Goal: Participate in discussion

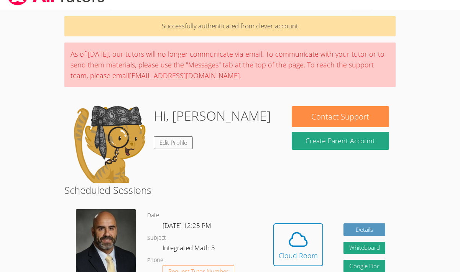
scroll to position [19, 0]
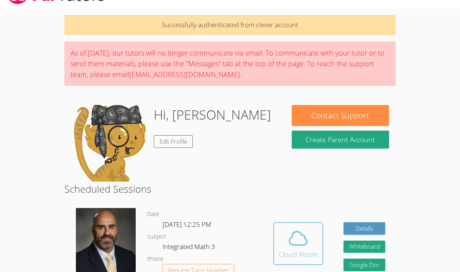
click at [309, 247] on span at bounding box center [298, 238] width 39 height 21
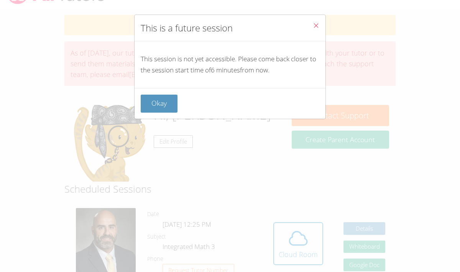
click at [315, 36] on button "Close" at bounding box center [316, 26] width 19 height 23
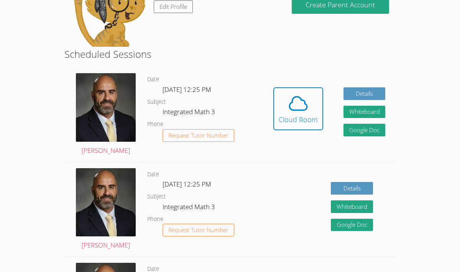
scroll to position [156, 0]
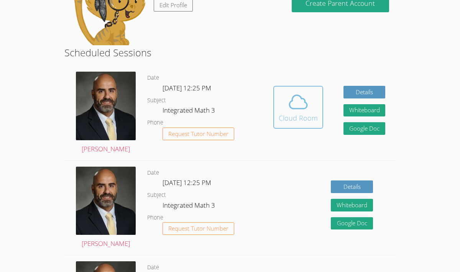
click at [306, 121] on div "Cloud Room" at bounding box center [298, 118] width 39 height 11
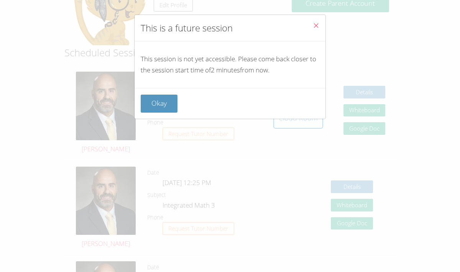
click at [314, 23] on icon "Close" at bounding box center [316, 25] width 7 height 7
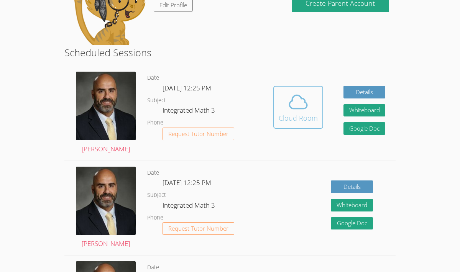
click at [303, 116] on div "Cloud Room" at bounding box center [298, 118] width 39 height 11
click at [309, 100] on span at bounding box center [298, 101] width 39 height 21
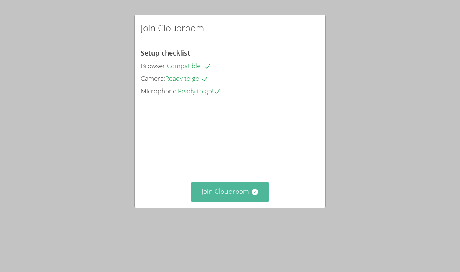
click at [229, 201] on button "Join Cloudroom" at bounding box center [230, 192] width 79 height 19
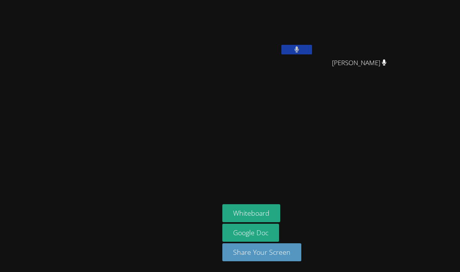
click at [312, 48] on button at bounding box center [296, 50] width 31 height 10
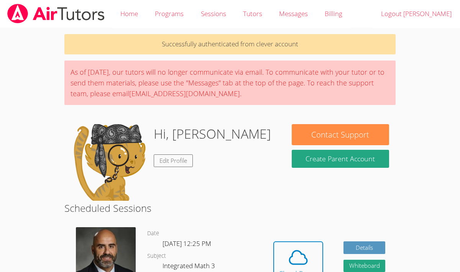
scroll to position [87, 0]
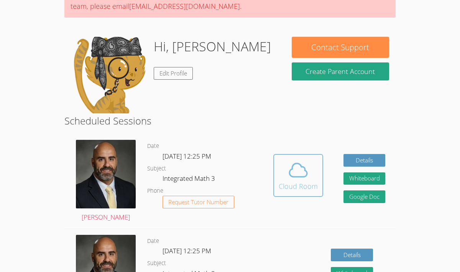
click at [309, 187] on div "Cloud Room" at bounding box center [298, 186] width 39 height 11
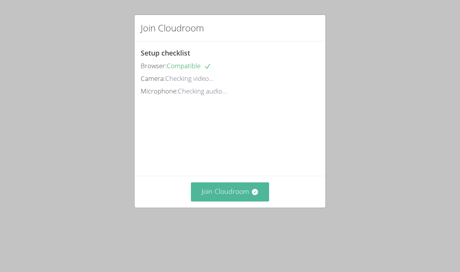
click at [244, 201] on button "Join Cloudroom" at bounding box center [230, 192] width 79 height 19
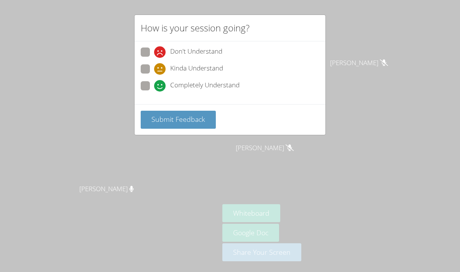
click at [160, 67] on icon at bounding box center [160, 69] width 12 height 12
click at [160, 67] on input "Kinda Understand" at bounding box center [157, 67] width 7 height 7
radio input "true"
click at [161, 86] on icon at bounding box center [160, 86] width 12 height 12
click at [161, 86] on input "Completely Understand" at bounding box center [157, 84] width 7 height 7
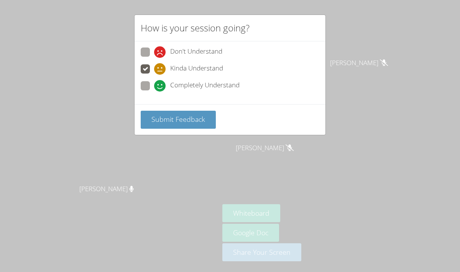
radio input "true"
click at [193, 116] on span "Submit Feedback" at bounding box center [178, 119] width 54 height 9
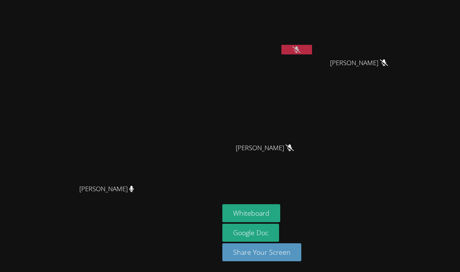
click at [312, 45] on button at bounding box center [296, 50] width 31 height 10
click at [314, 43] on div "Emely Villalobos" at bounding box center [267, 30] width 91 height 55
click at [312, 49] on button at bounding box center [296, 50] width 31 height 10
